Goal: Find contact information: Find contact information

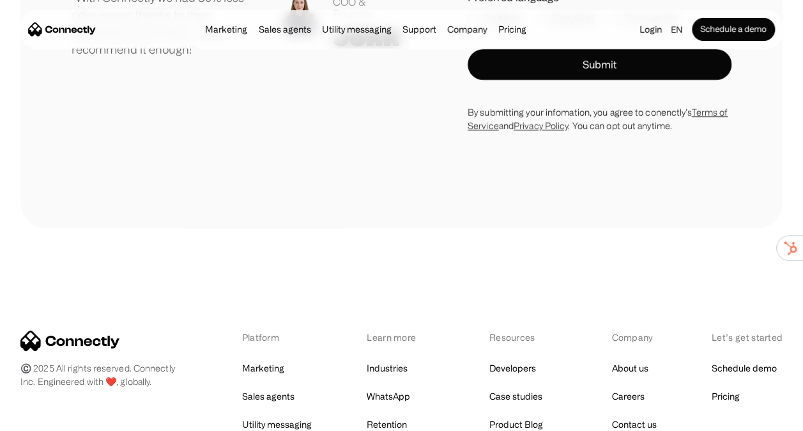
scroll to position [7228, 0]
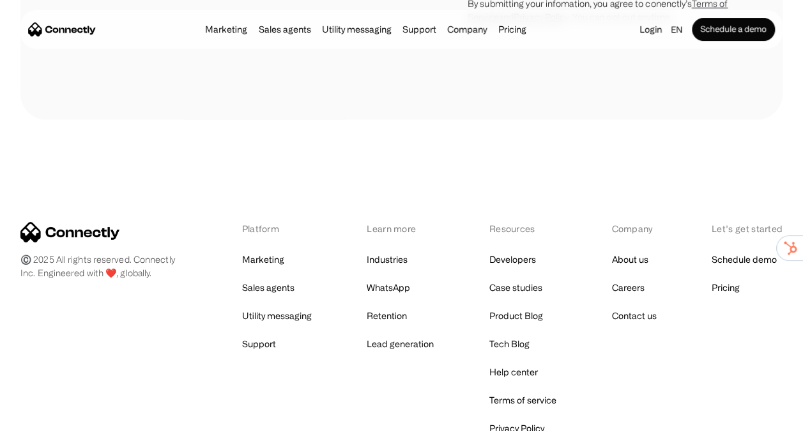
drag, startPoint x: 134, startPoint y: 148, endPoint x: 40, endPoint y: 164, distance: 95.4
click at [42, 222] on div "Platform Marketing Sales agents Utility messaging Support Learn more Industries…" at bounding box center [401, 329] width 763 height 215
drag, startPoint x: 40, startPoint y: 164, endPoint x: 22, endPoint y: 162, distance: 17.4
click at [22, 222] on div "Platform Marketing Sales agents Utility messaging Support Learn more Industries…" at bounding box center [401, 329] width 763 height 215
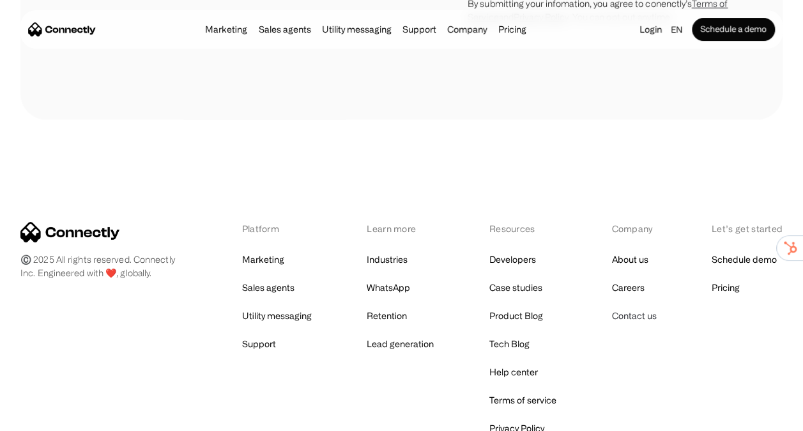
click at [631, 307] on link "Contact us" at bounding box center [634, 316] width 45 height 18
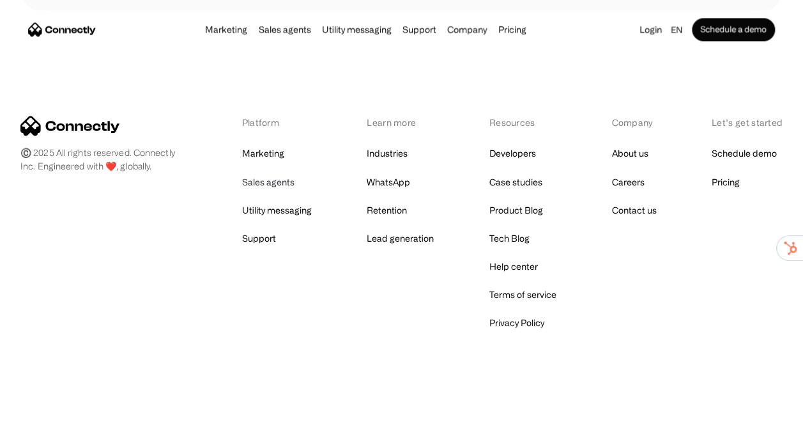
scroll to position [1029, 0]
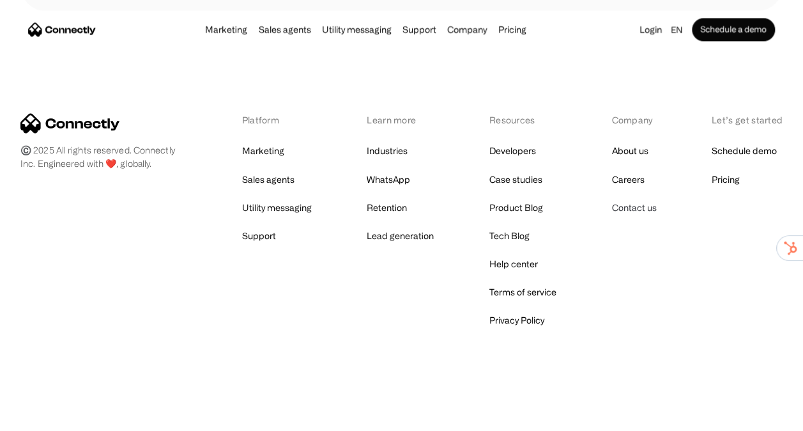
click at [642, 212] on link "Contact us" at bounding box center [634, 207] width 45 height 18
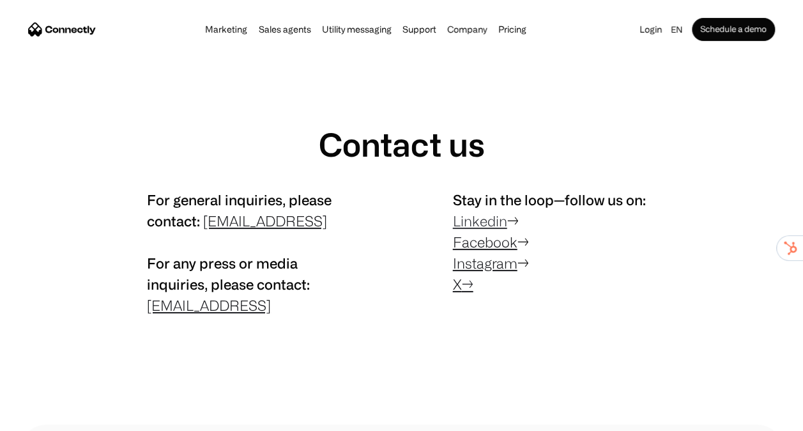
click at [478, 224] on link "Linkedin" at bounding box center [480, 221] width 54 height 16
